Goal: Information Seeking & Learning: Learn about a topic

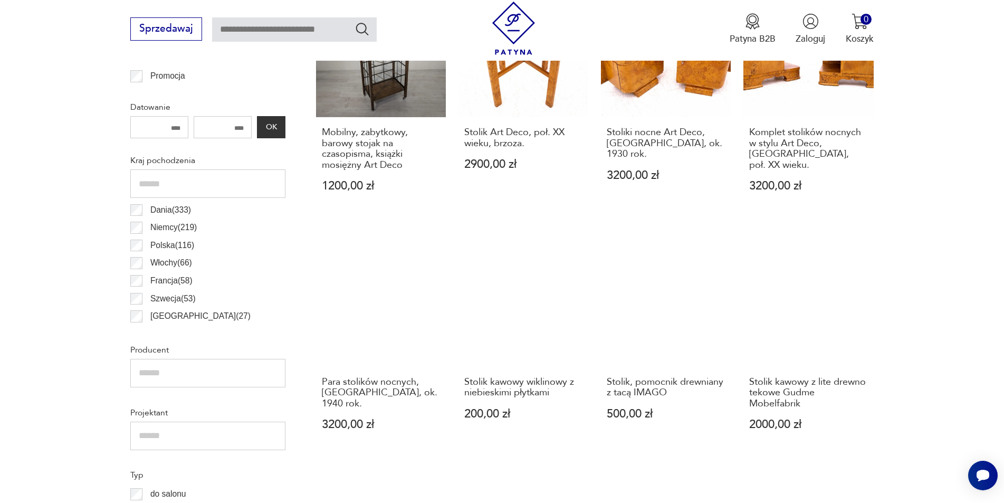
scroll to position [86, 0]
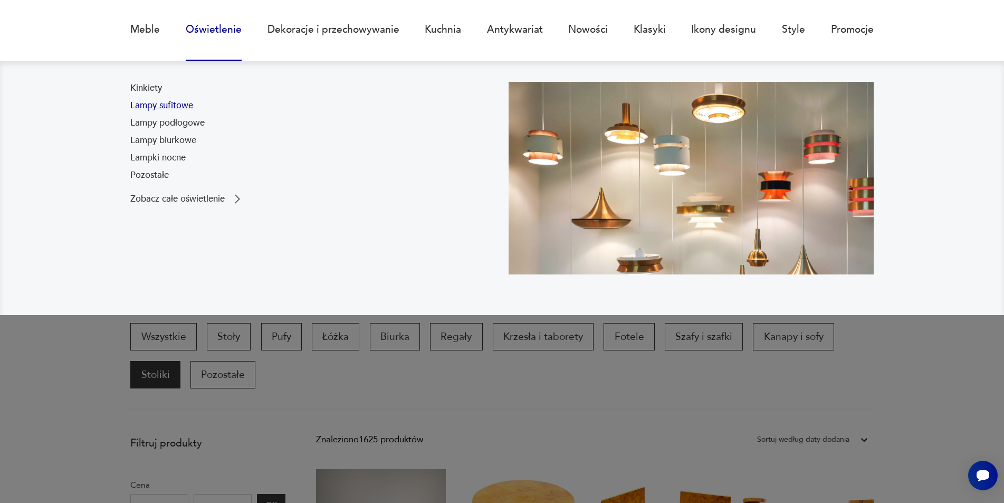
click at [176, 104] on link "Lampy sufitowe" at bounding box center [161, 105] width 63 height 13
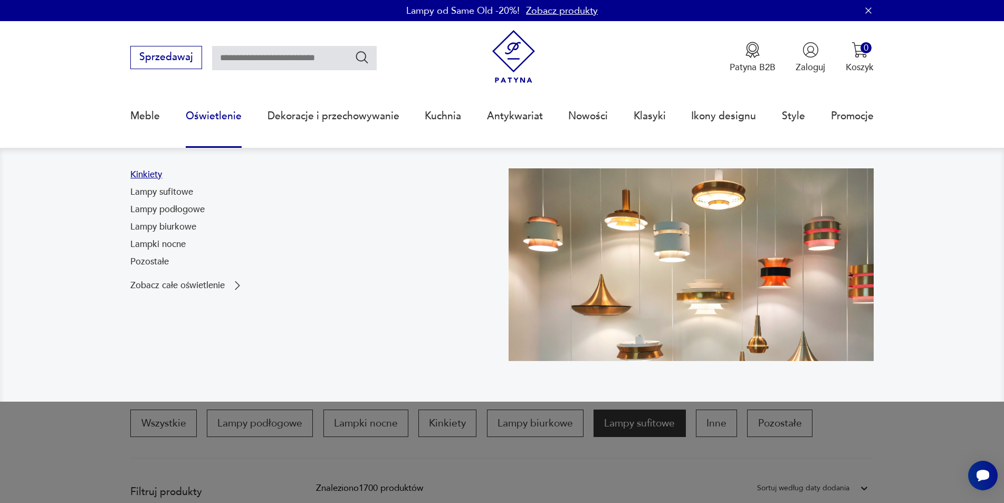
click at [145, 176] on link "Kinkiety" at bounding box center [146, 174] width 32 height 13
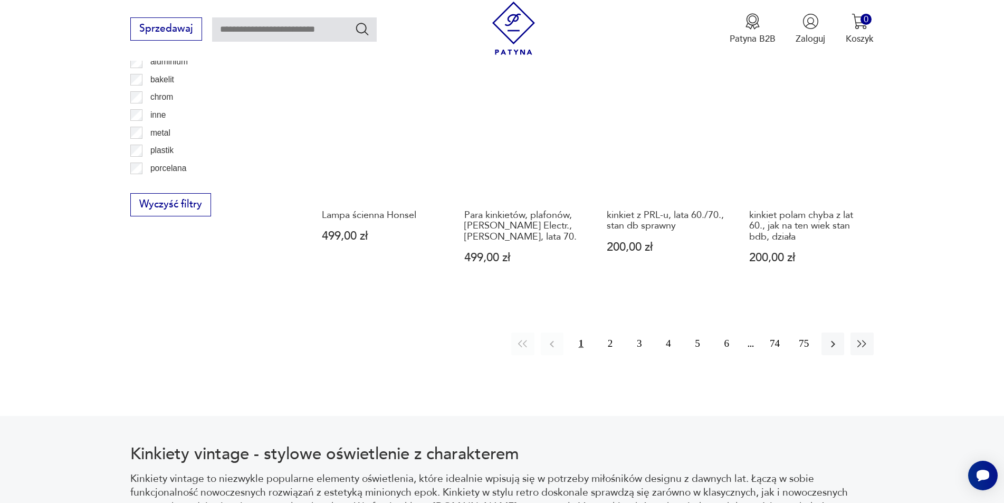
scroll to position [1263, 0]
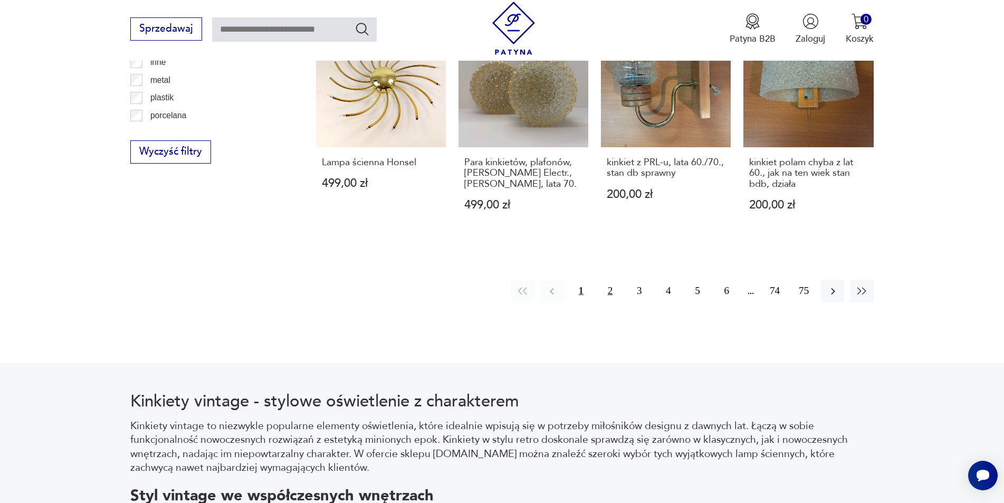
click at [612, 280] on button "2" at bounding box center [610, 291] width 23 height 23
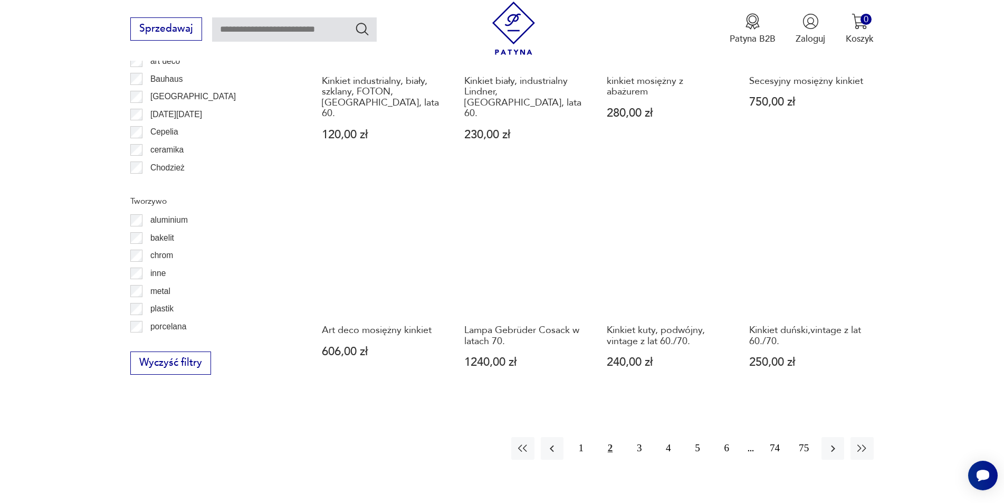
scroll to position [1104, 0]
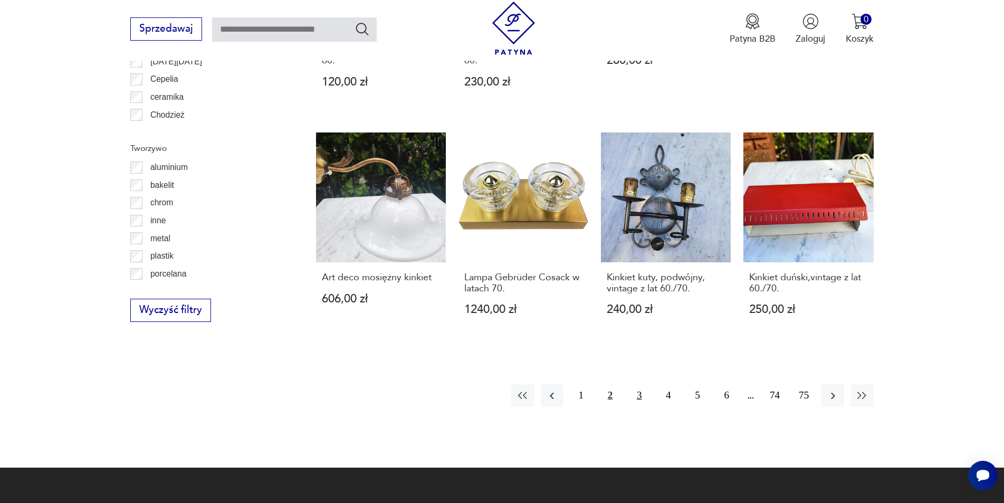
click at [636, 384] on button "3" at bounding box center [639, 395] width 23 height 23
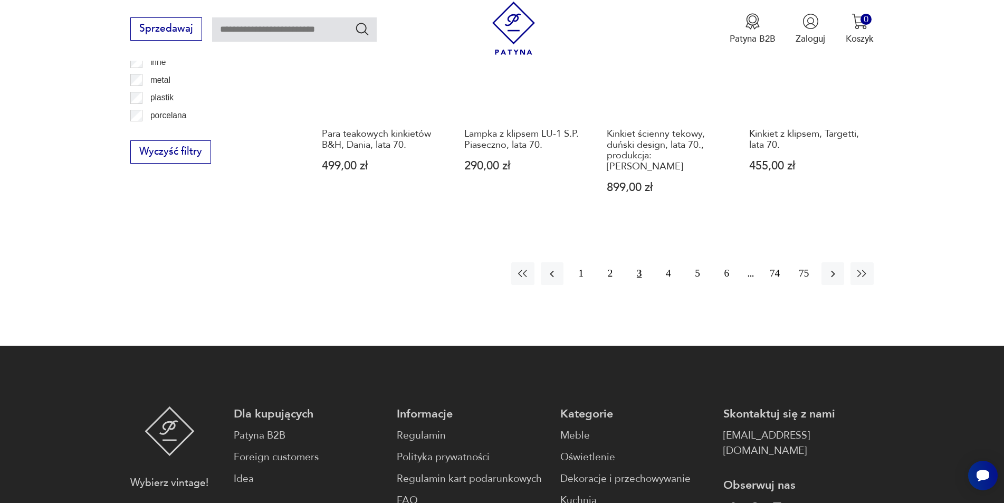
scroll to position [1104, 0]
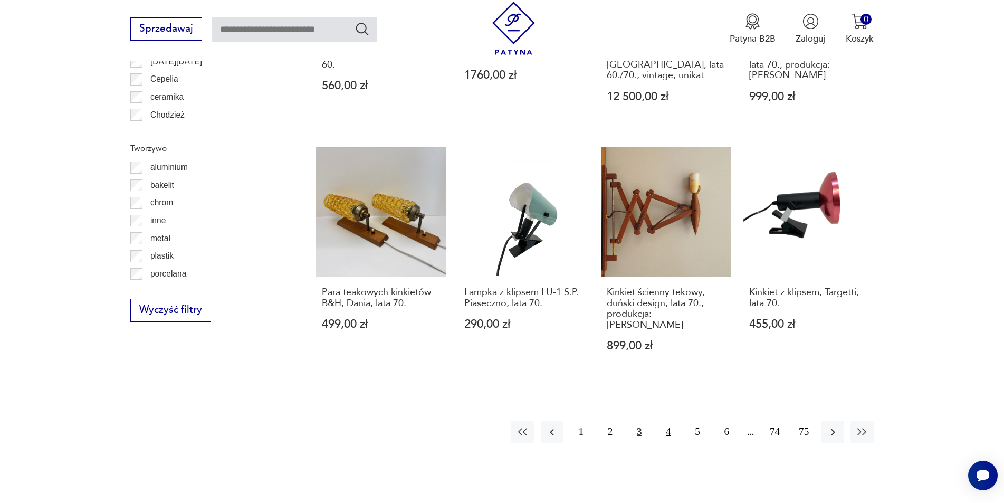
click at [664, 420] on button "4" at bounding box center [668, 431] width 23 height 23
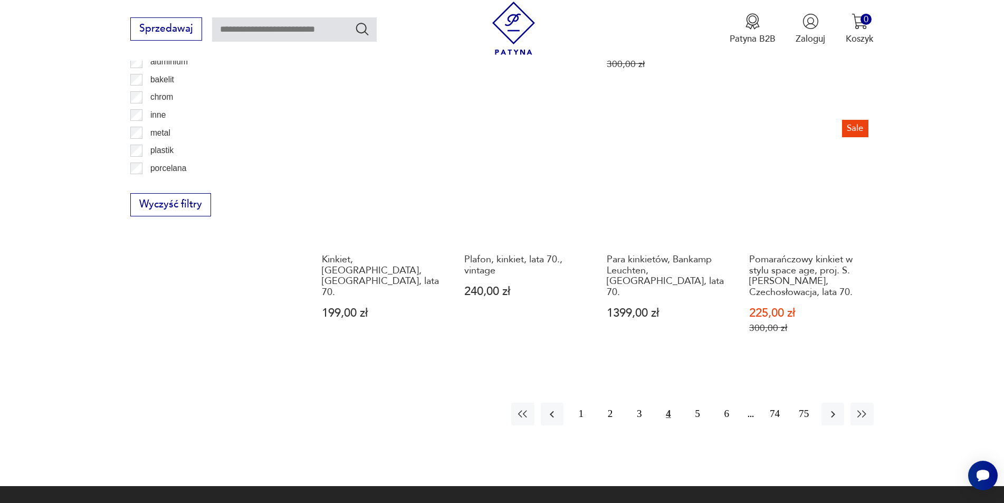
scroll to position [1263, 0]
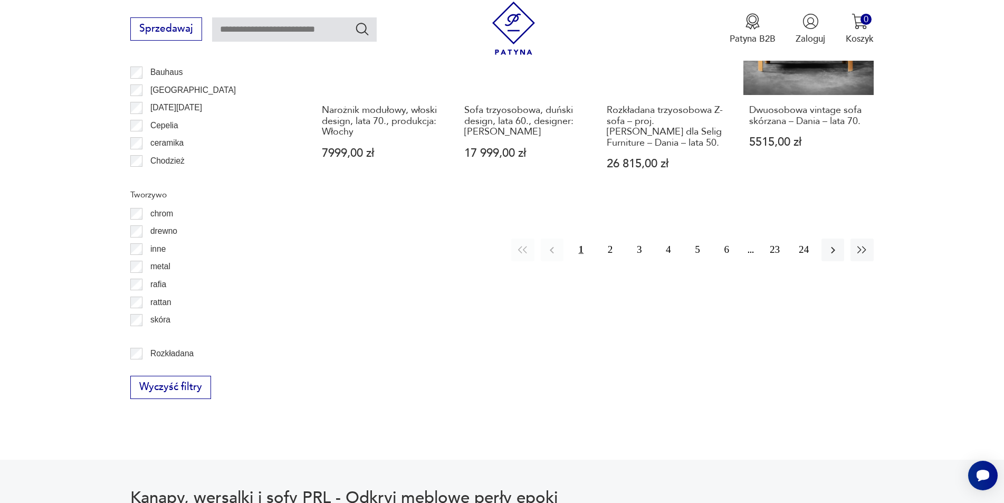
scroll to position [1300, 0]
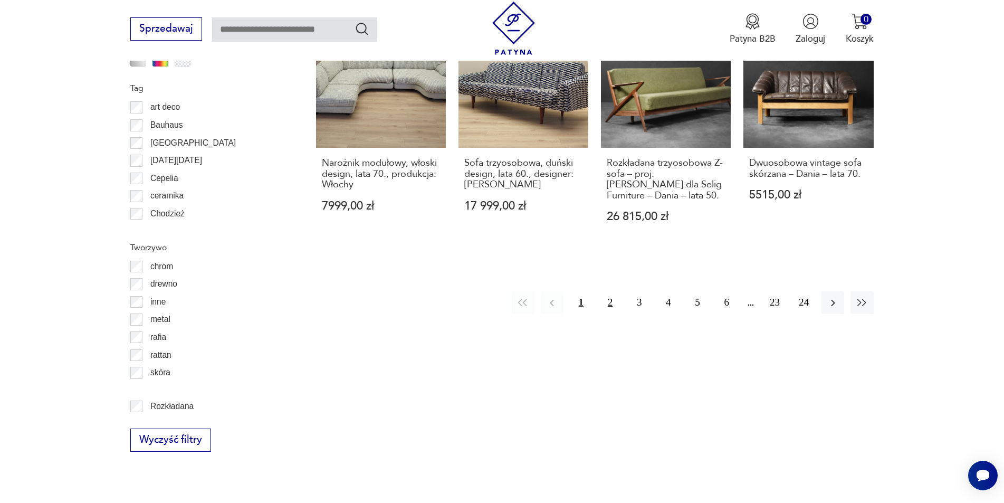
click at [606, 291] on button "2" at bounding box center [610, 302] width 23 height 23
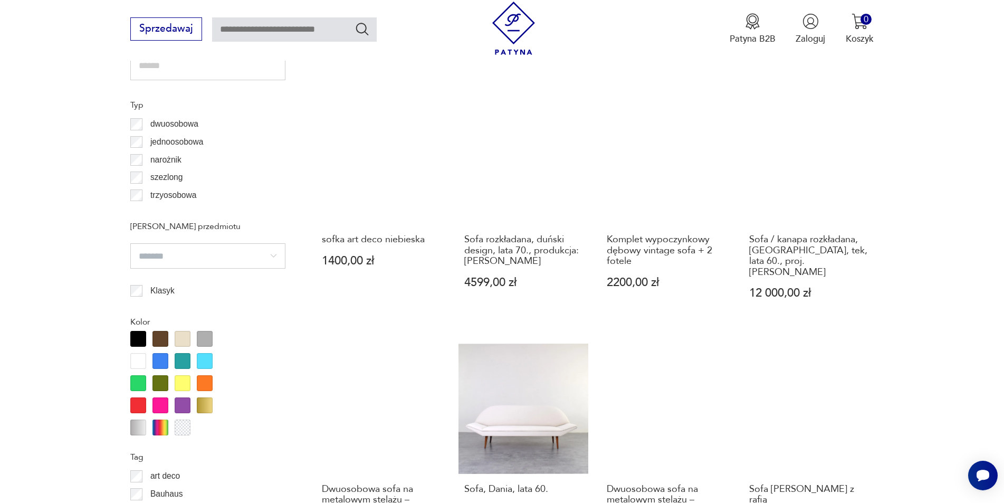
scroll to position [1142, 0]
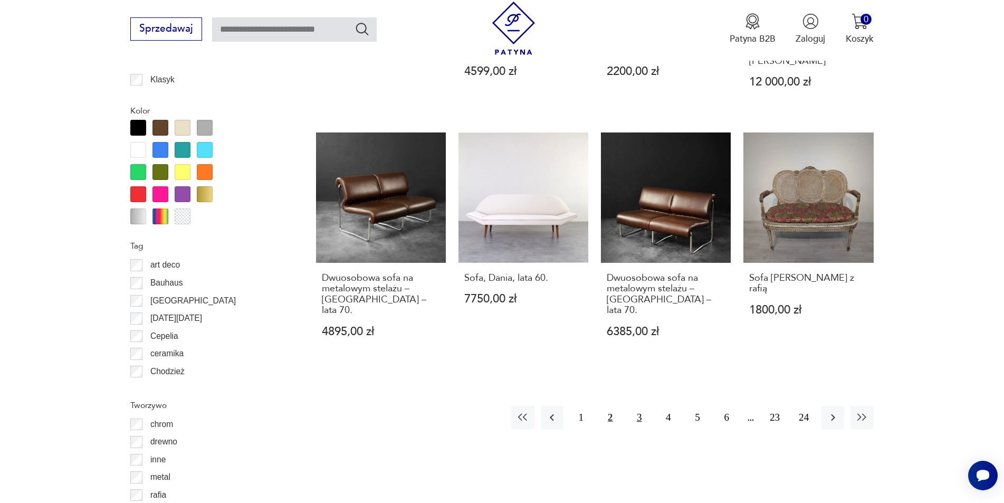
click at [642, 406] on button "3" at bounding box center [639, 417] width 23 height 23
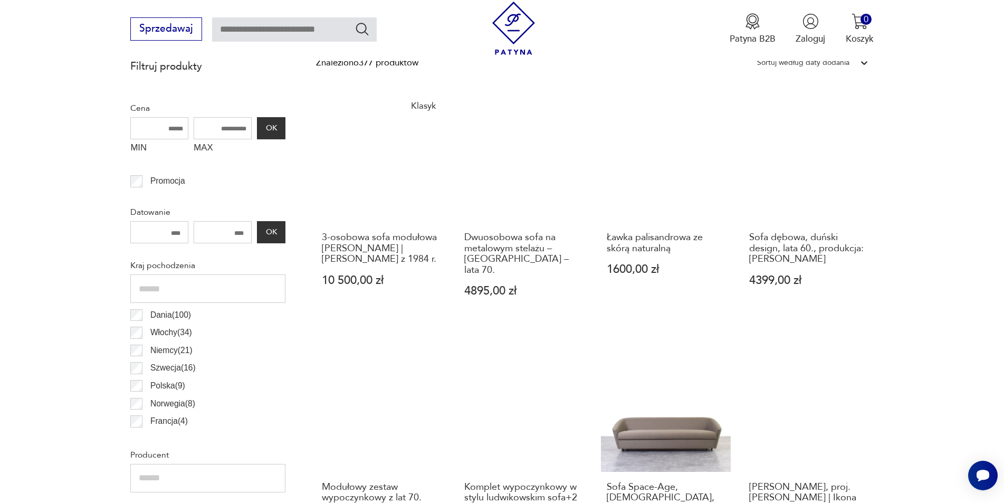
scroll to position [667, 0]
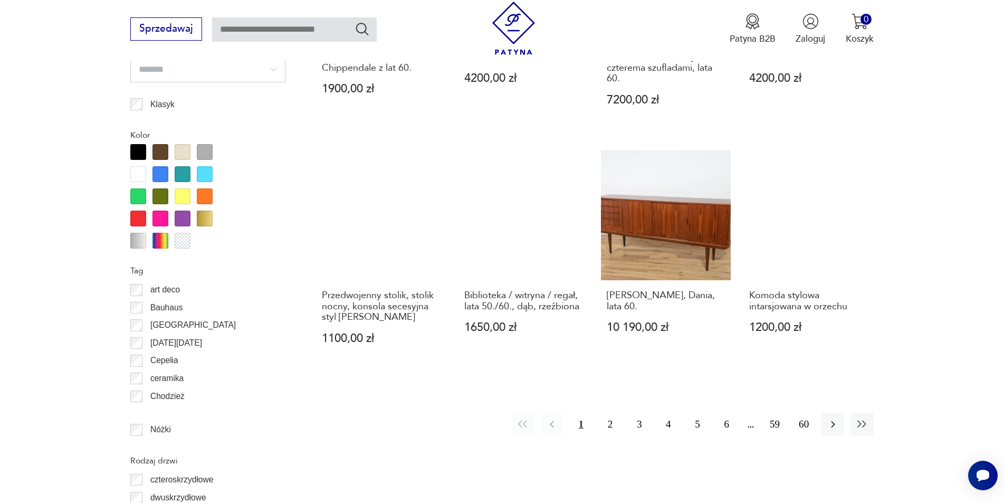
scroll to position [1194, 0]
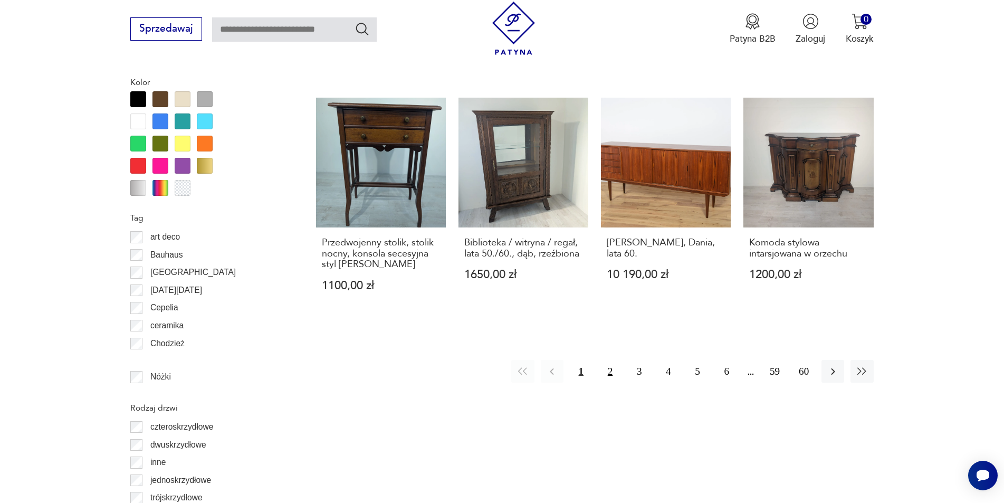
click at [610, 374] on button "2" at bounding box center [610, 371] width 23 height 23
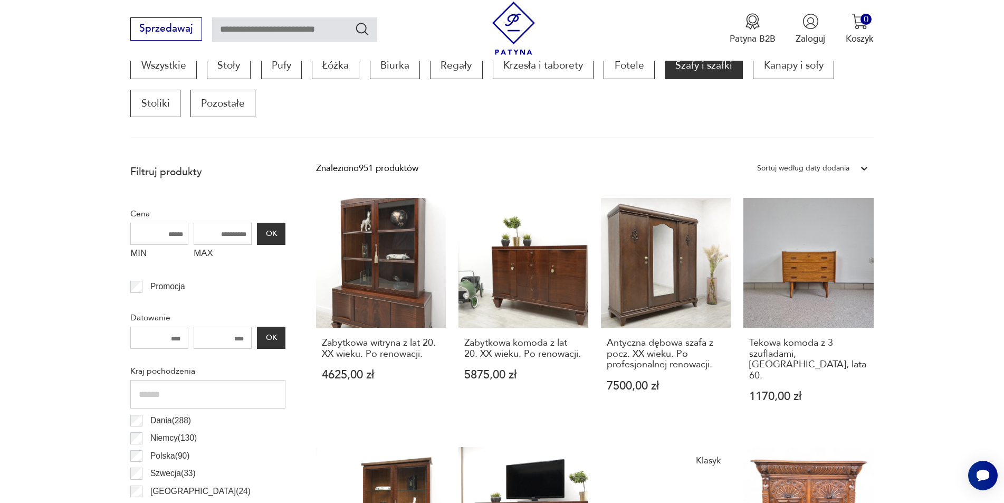
click at [230, 233] on input "MAX" at bounding box center [223, 234] width 58 height 22
click at [267, 233] on button "OK" at bounding box center [271, 234] width 28 height 22
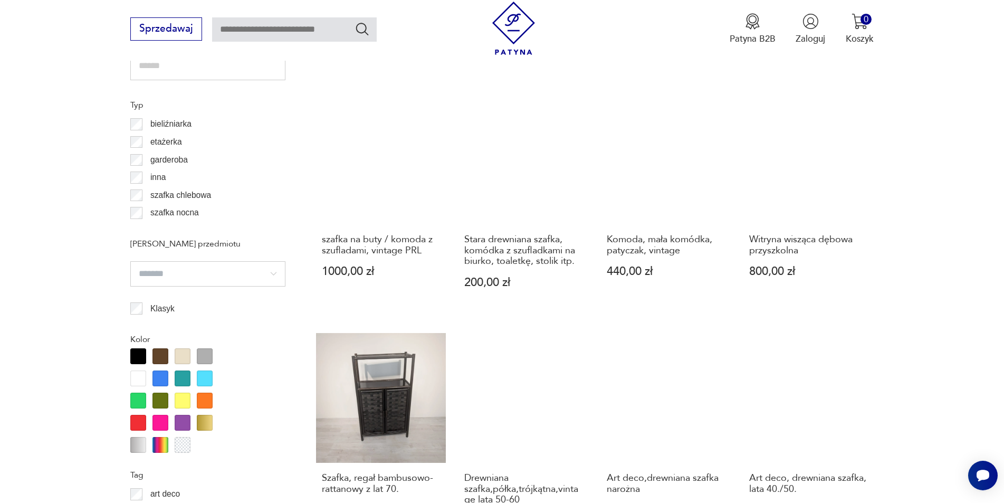
scroll to position [1201, 0]
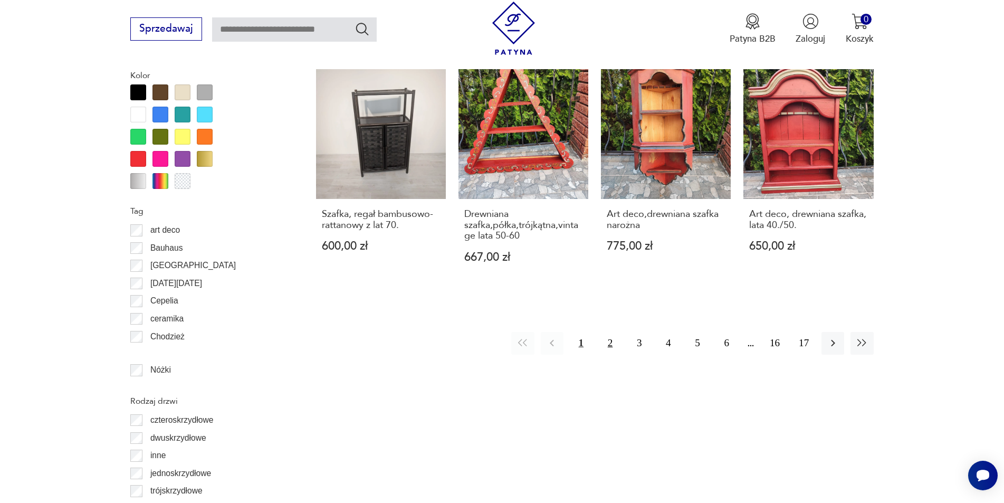
click at [612, 342] on button "2" at bounding box center [610, 343] width 23 height 23
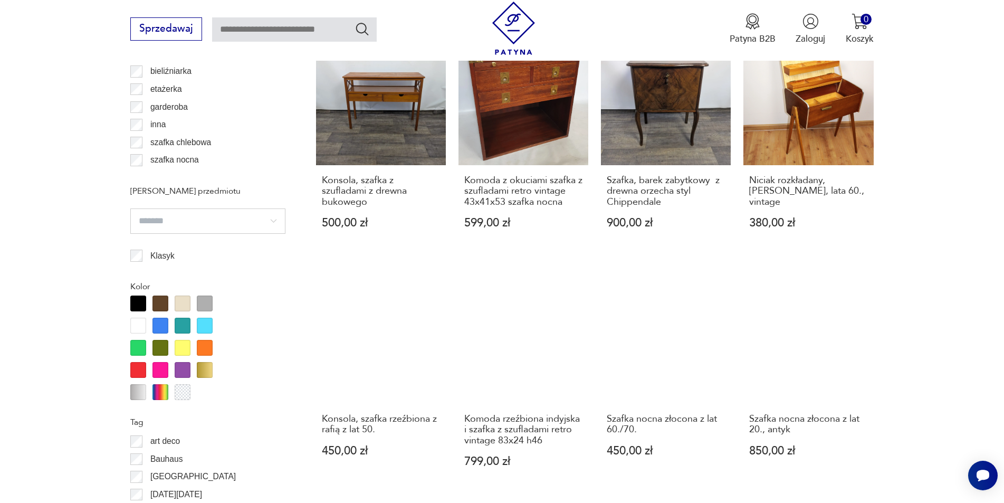
scroll to position [1201, 0]
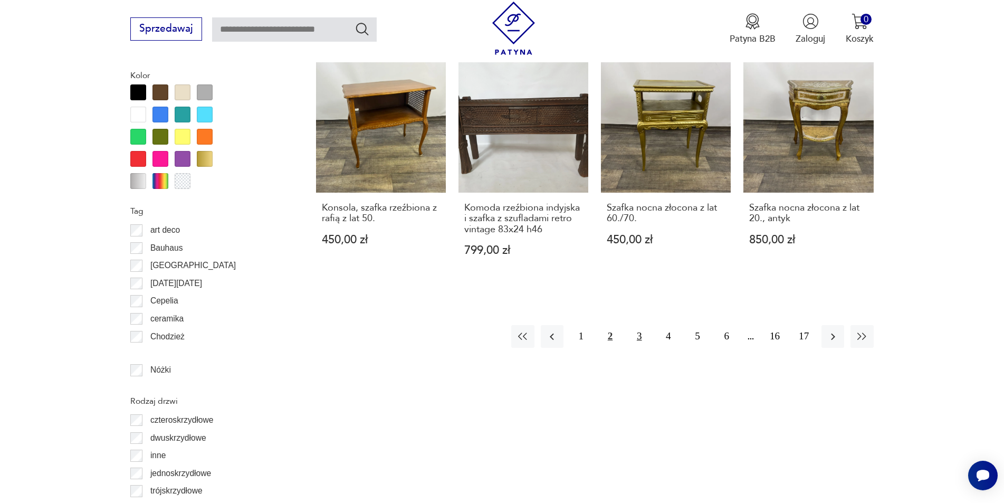
click at [641, 336] on button "3" at bounding box center [639, 336] width 23 height 23
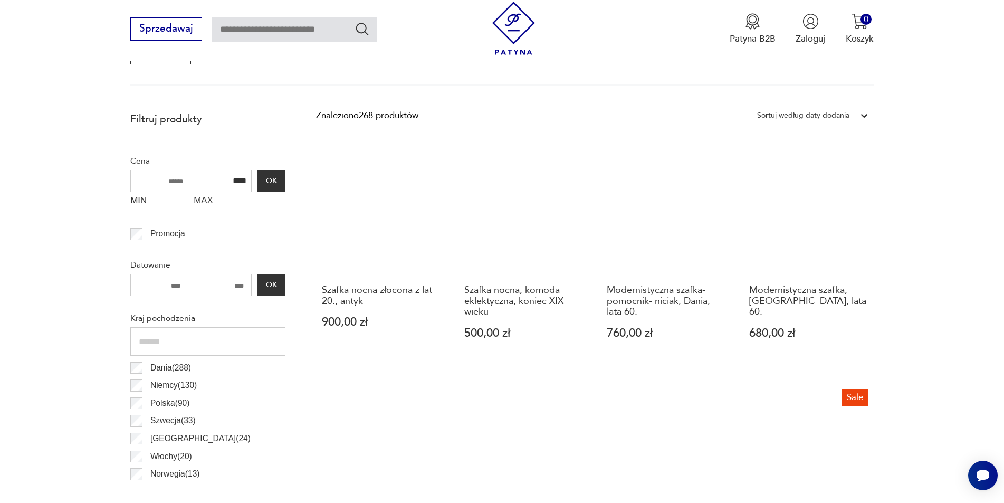
scroll to position [357, 0]
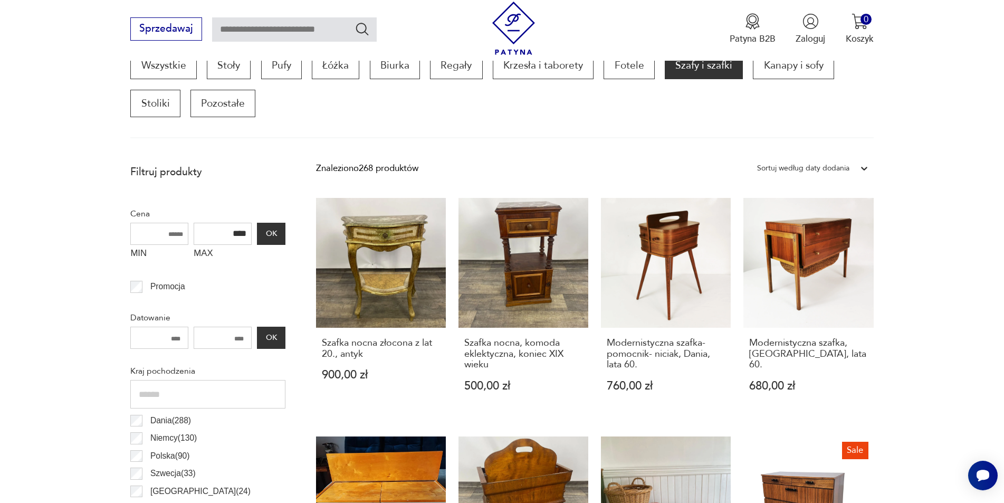
drag, startPoint x: 232, startPoint y: 232, endPoint x: 225, endPoint y: 232, distance: 6.3
click at [226, 233] on input "****" at bounding box center [223, 234] width 58 height 22
click at [228, 235] on input "****" at bounding box center [223, 234] width 58 height 22
type input "****"
click at [268, 233] on button "OK" at bounding box center [271, 234] width 28 height 22
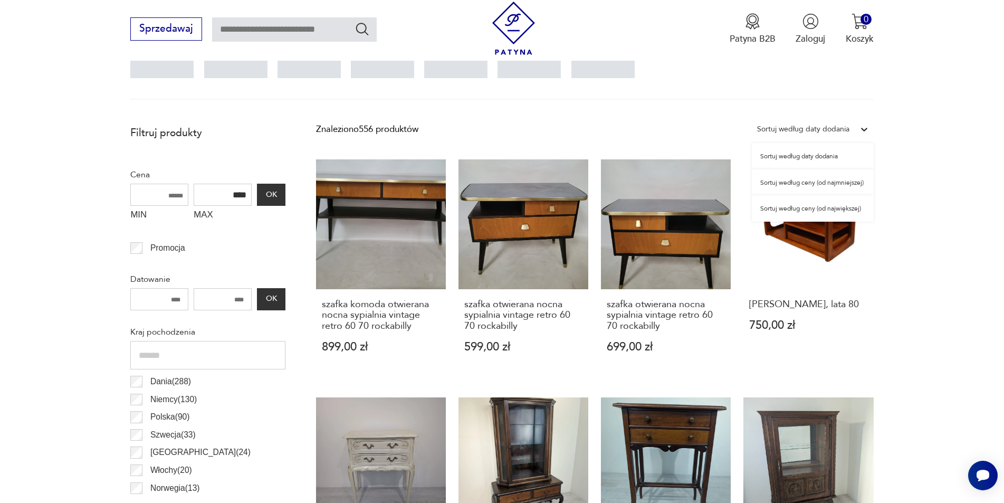
click at [818, 130] on div "Sortuj według daty dodania" at bounding box center [803, 129] width 92 height 14
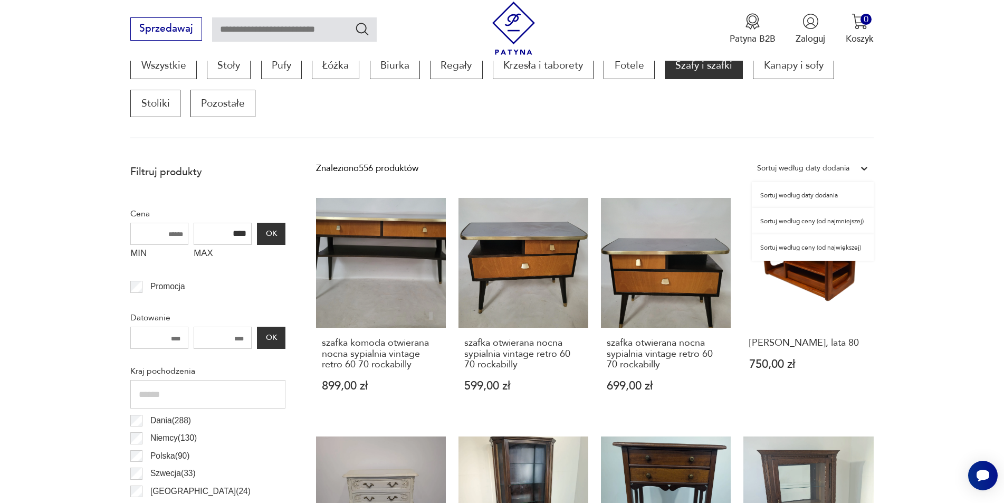
click at [830, 249] on div "Sortuj według ceny (od największej)" at bounding box center [813, 247] width 122 height 26
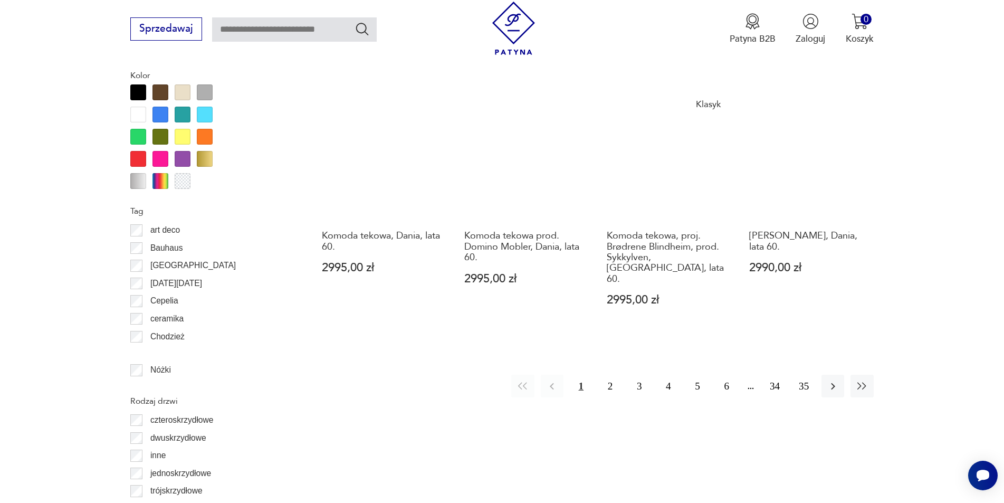
scroll to position [1412, 0]
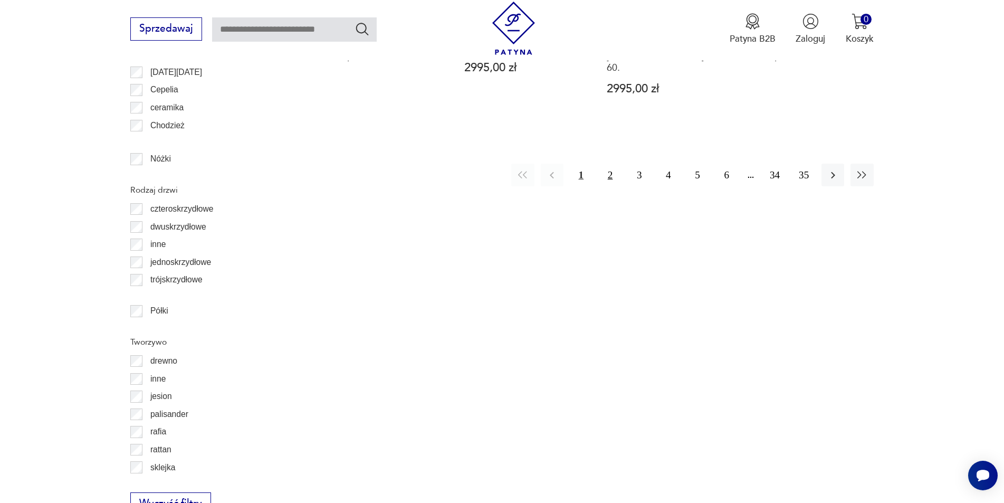
click at [610, 163] on button "2" at bounding box center [610, 174] width 23 height 23
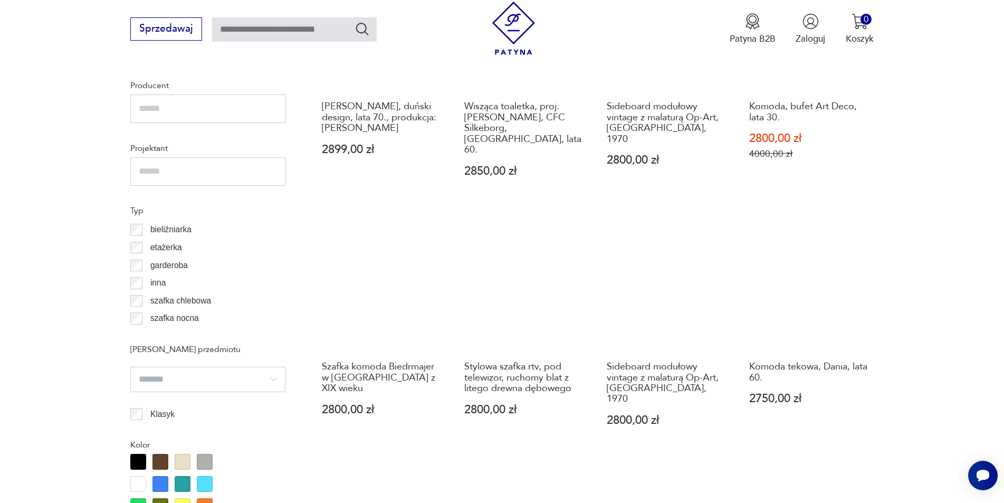
scroll to position [1095, 0]
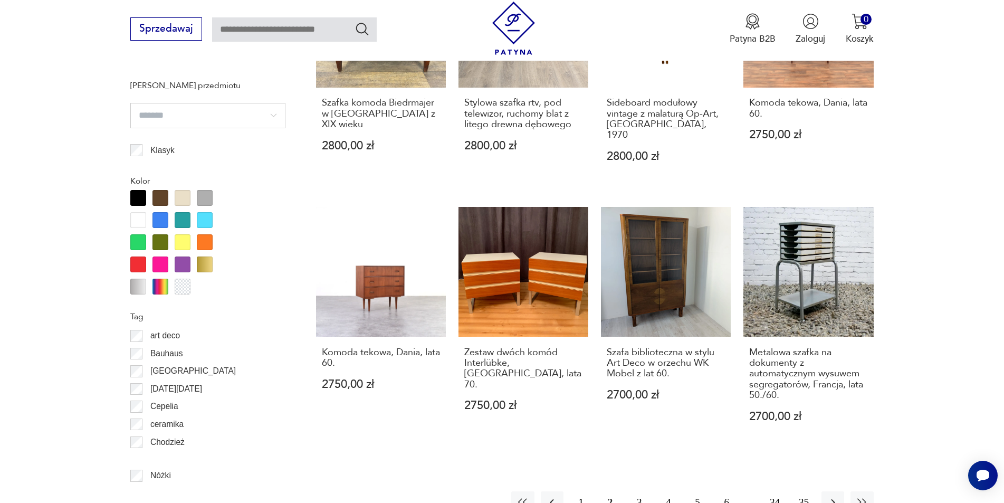
click at [638, 491] on button "3" at bounding box center [639, 502] width 23 height 23
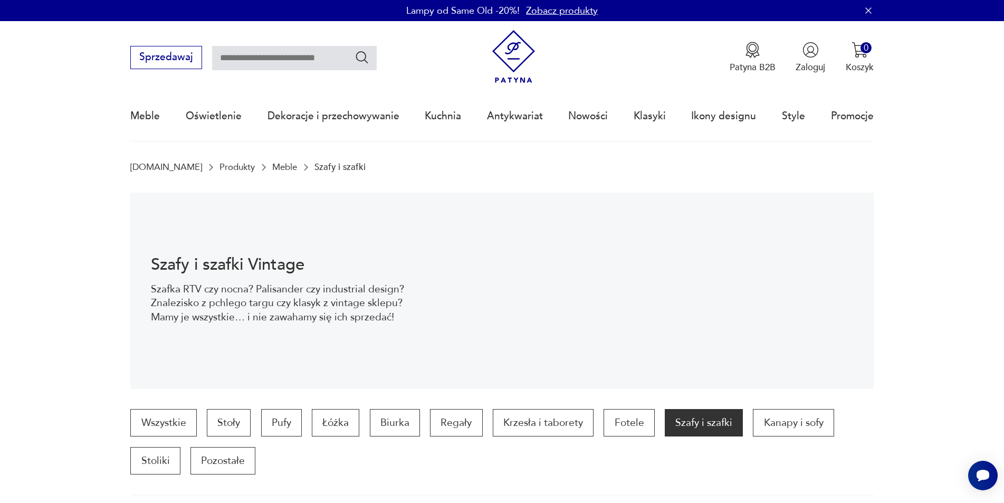
click at [309, 59] on input "text" at bounding box center [294, 58] width 165 height 24
type input "**********"
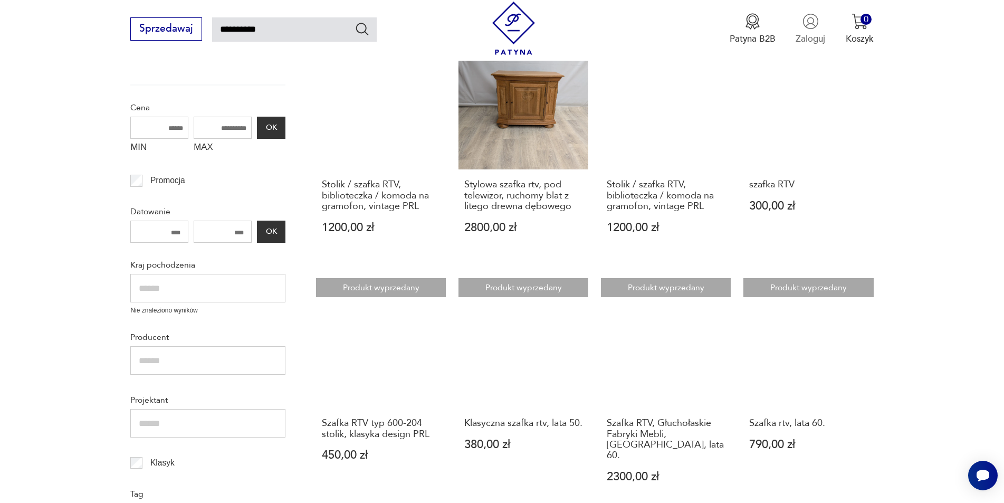
scroll to position [166, 0]
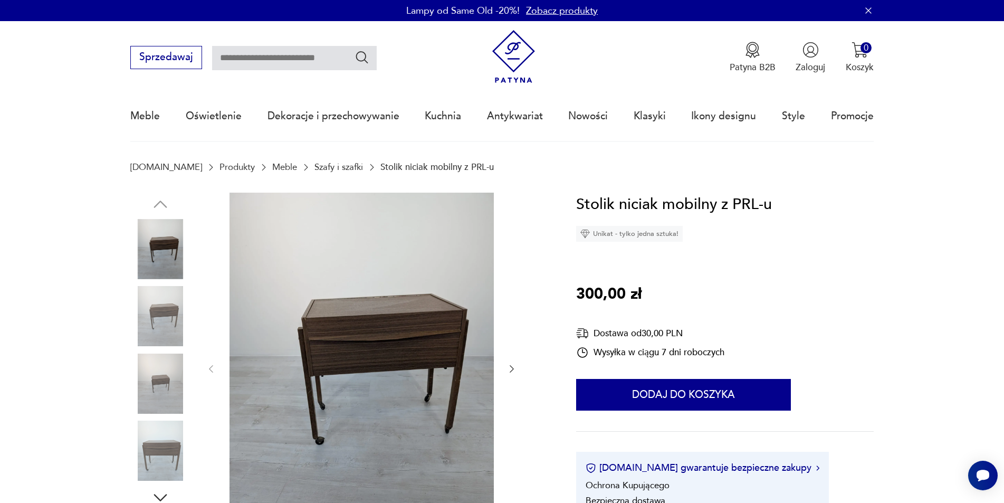
click at [166, 311] on img at bounding box center [160, 316] width 60 height 60
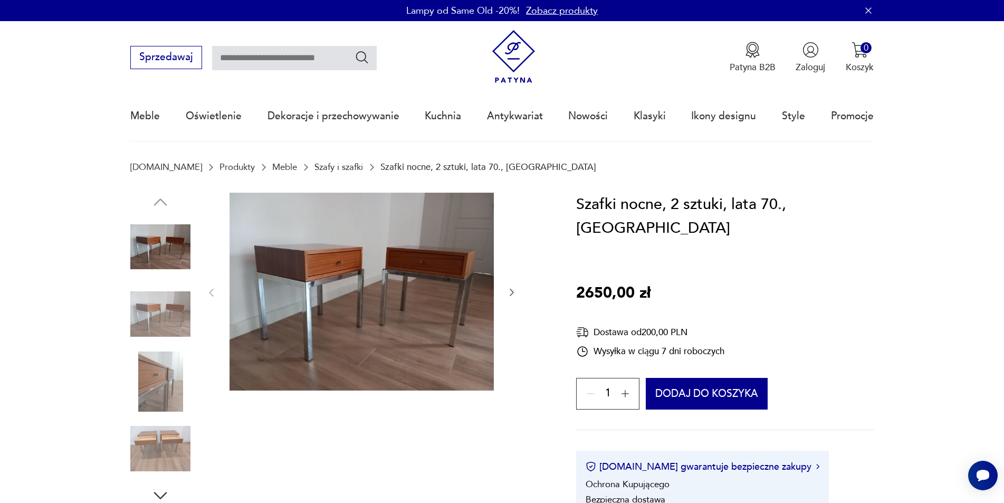
click at [150, 309] on img at bounding box center [160, 314] width 60 height 60
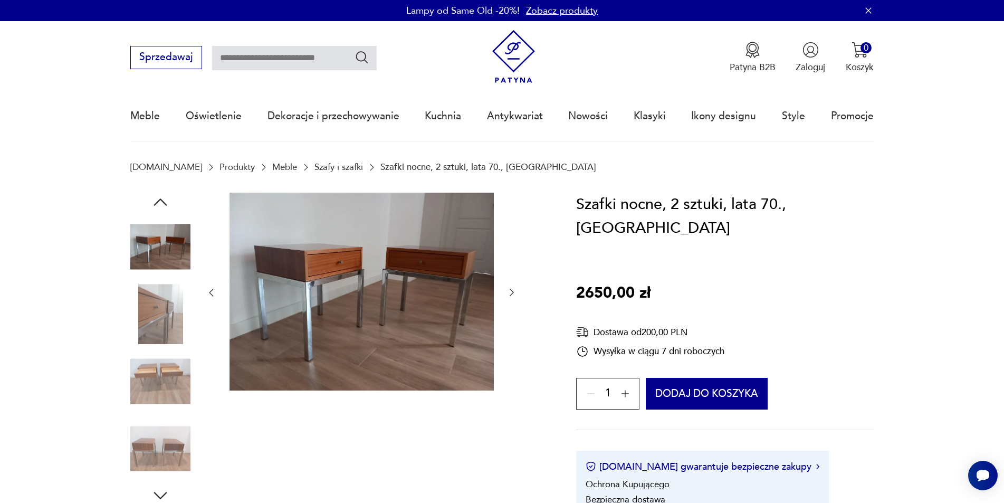
click at [164, 343] on img at bounding box center [160, 314] width 60 height 60
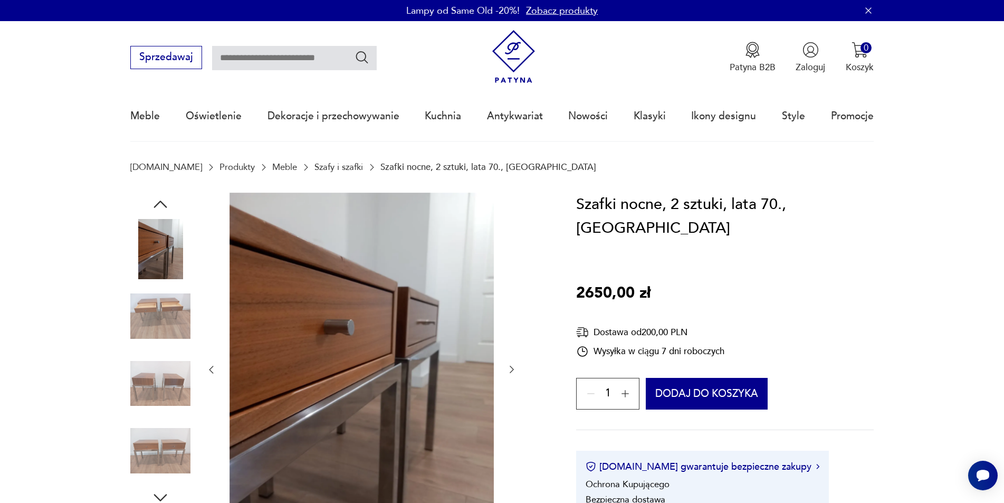
click at [165, 344] on img at bounding box center [160, 316] width 60 height 60
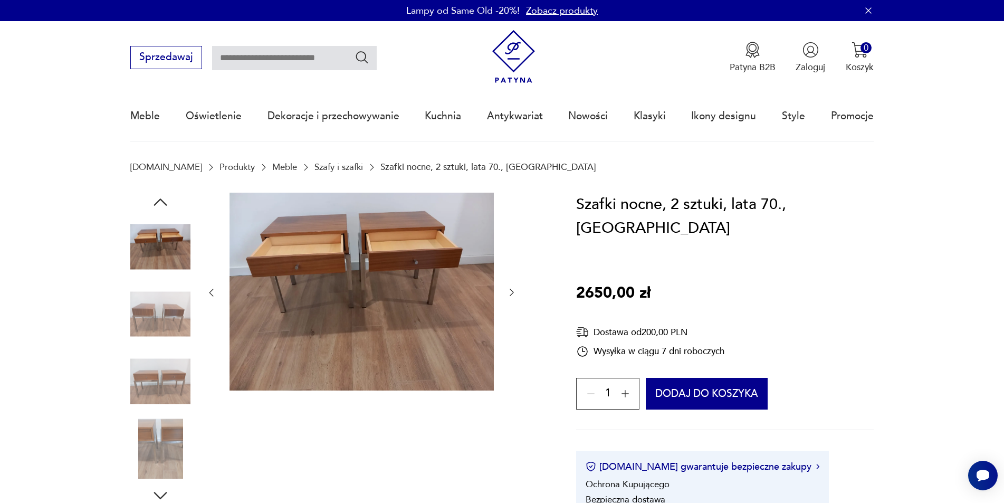
click at [166, 331] on img at bounding box center [160, 314] width 60 height 60
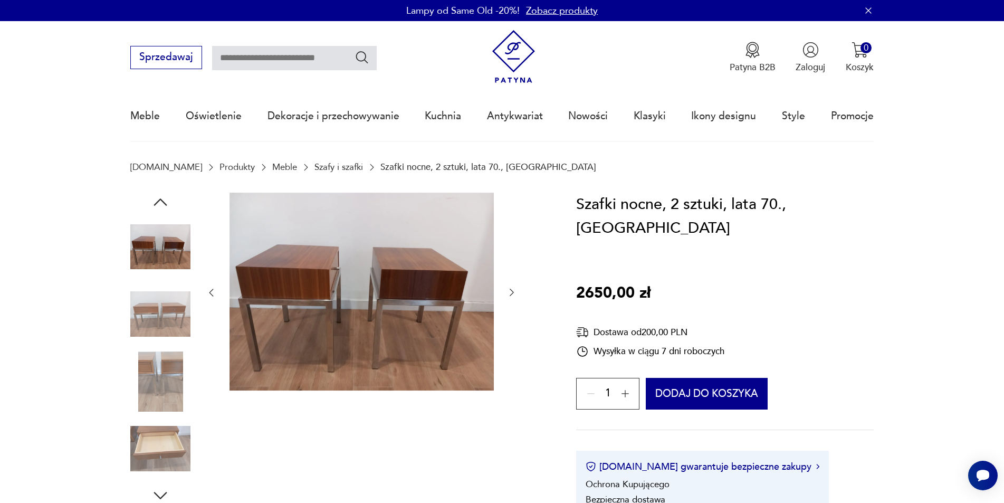
click at [166, 331] on img at bounding box center [160, 314] width 60 height 60
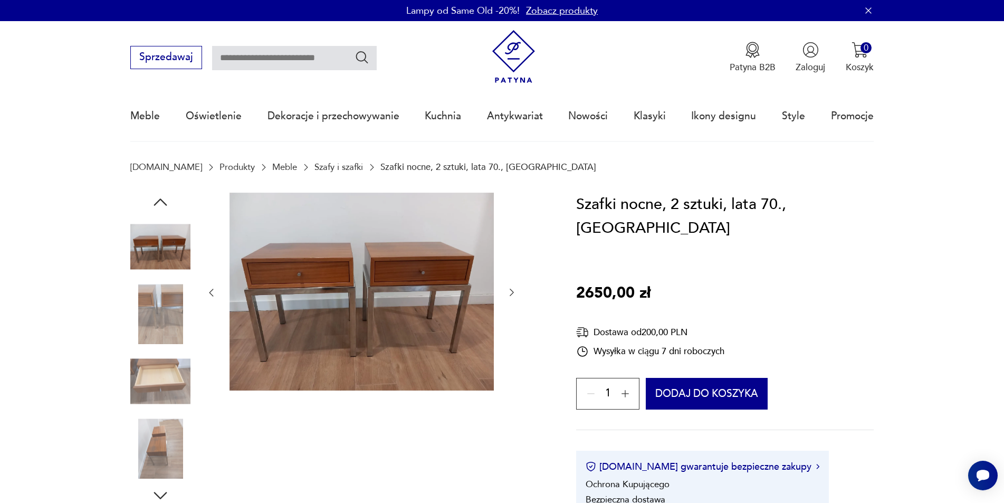
click at [166, 347] on div at bounding box center [160, 349] width 60 height 264
click at [165, 355] on img at bounding box center [160, 381] width 60 height 60
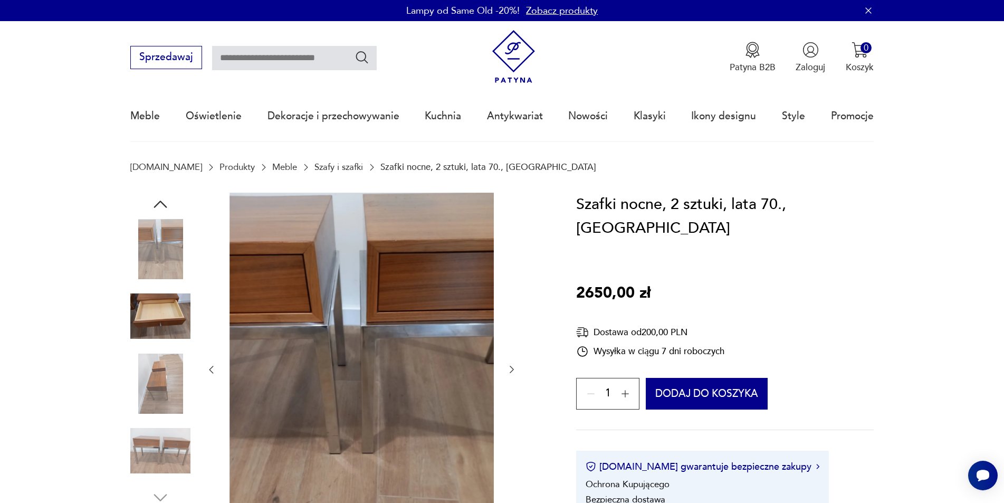
click at [165, 389] on img at bounding box center [160, 383] width 60 height 60
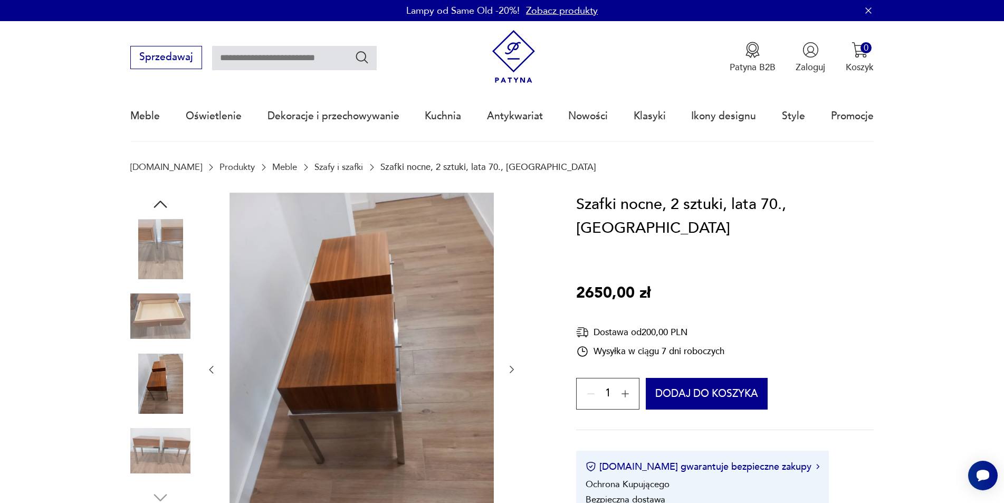
click at [160, 310] on img at bounding box center [160, 316] width 60 height 60
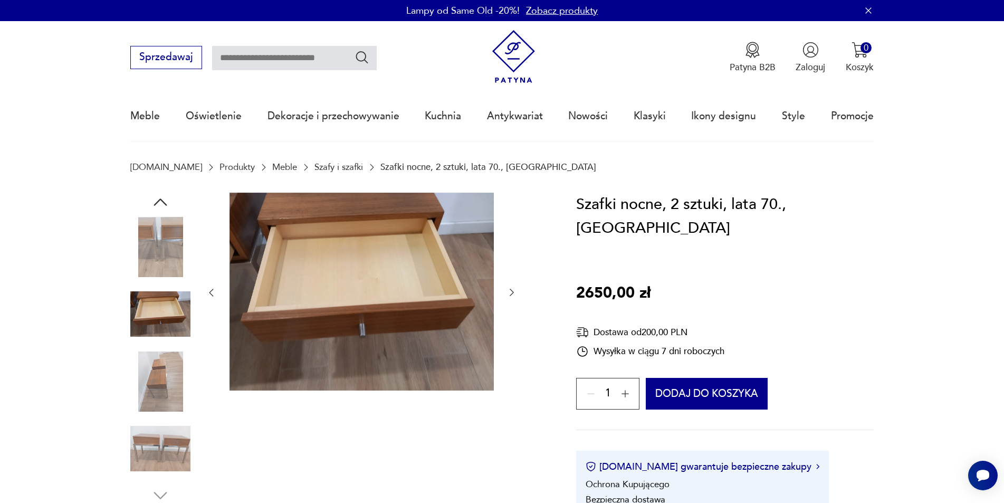
click at [177, 455] on img at bounding box center [160, 448] width 60 height 60
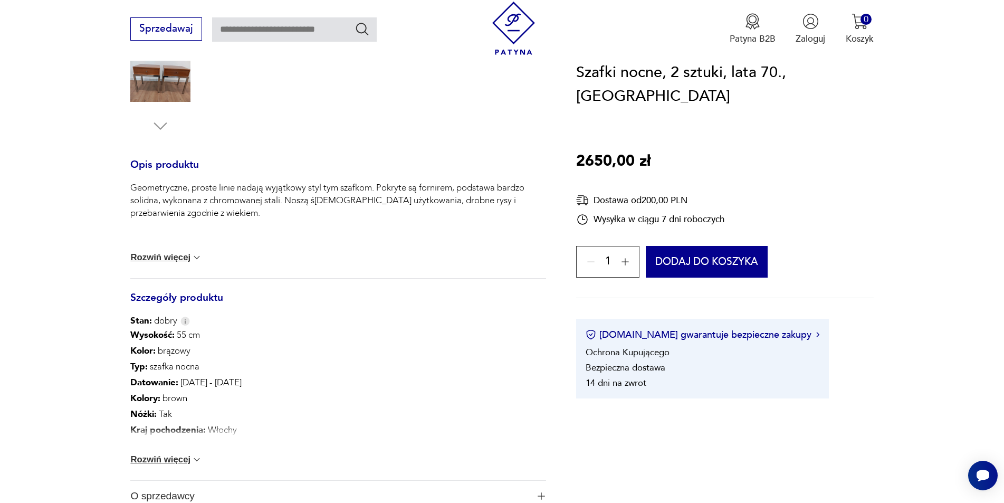
scroll to position [580, 0]
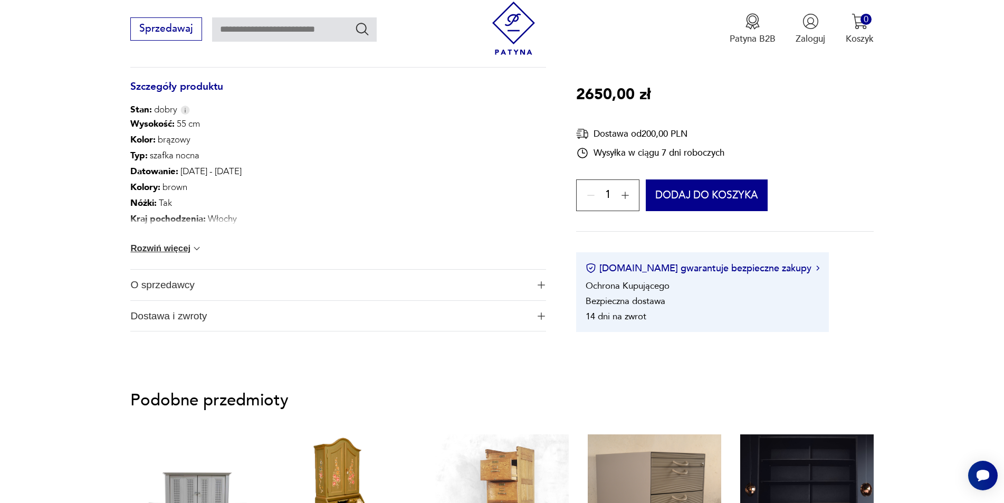
click at [167, 250] on button "Rozwiń więcej" at bounding box center [166, 248] width 72 height 11
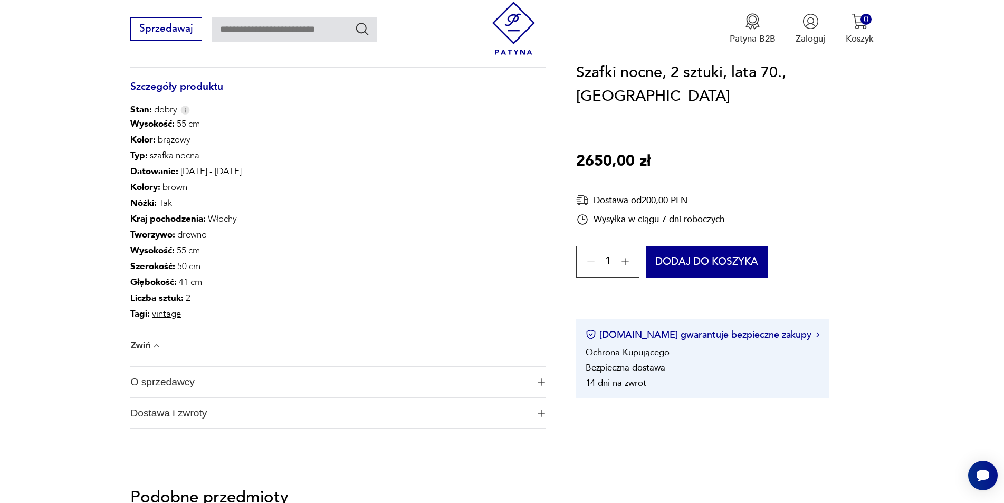
scroll to position [264, 0]
